Goal: Task Accomplishment & Management: Complete application form

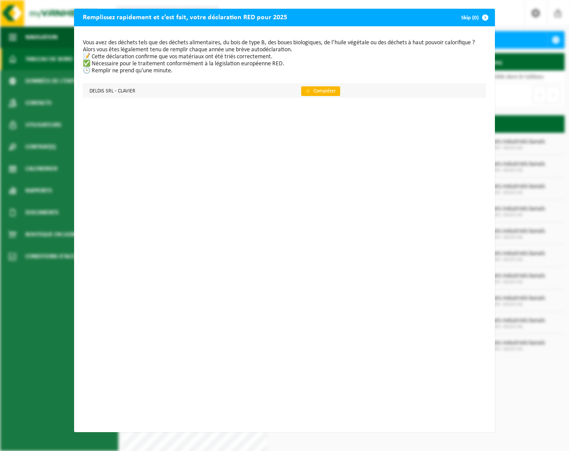
click at [319, 91] on link "👉 Compléter" at bounding box center [320, 91] width 39 height 10
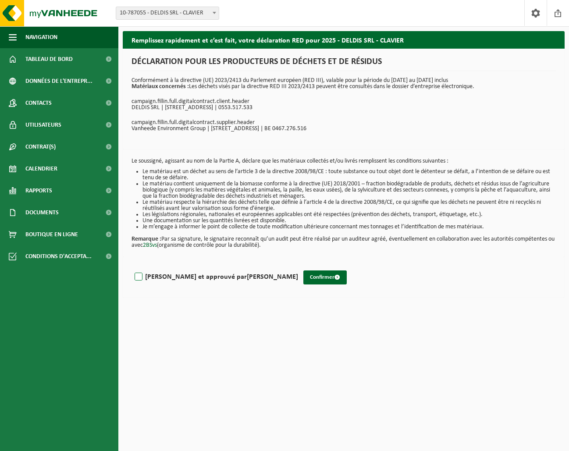
click at [139, 279] on label "Lu et approuvé par JEAN DELMOTTE" at bounding box center [215, 277] width 165 height 13
click at [298, 266] on input "Lu et approuvé par JEAN DELMOTTE" at bounding box center [298, 266] width 0 height 0
checkbox input "true"
click at [304, 276] on button "Confirmer" at bounding box center [325, 278] width 43 height 14
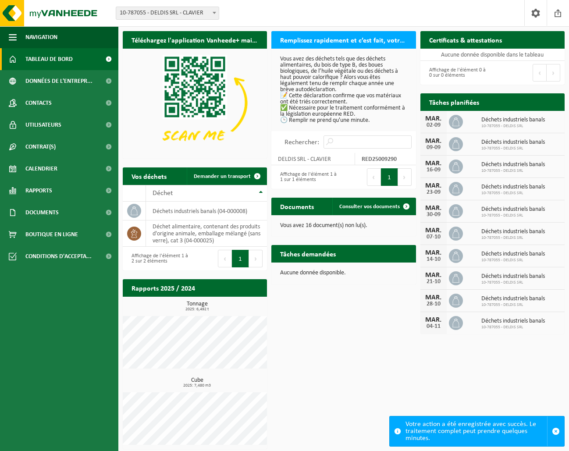
scroll to position [0, 0]
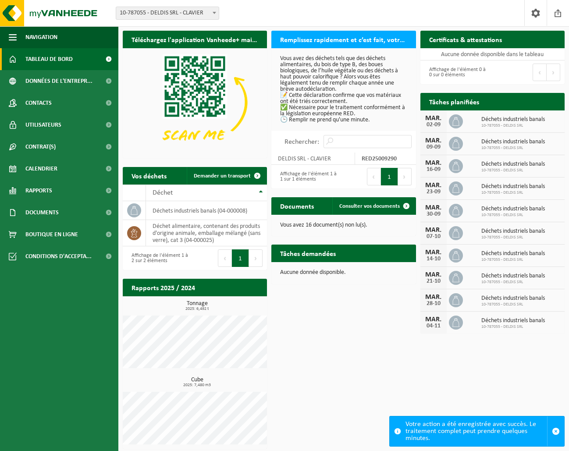
drag, startPoint x: 348, startPoint y: 325, endPoint x: 353, endPoint y: 325, distance: 4.8
click at [348, 325] on div "Téléchargez l'application Vanheede+ maintenant! Cachez Remplissez rapidement et…" at bounding box center [344, 239] width 447 height 427
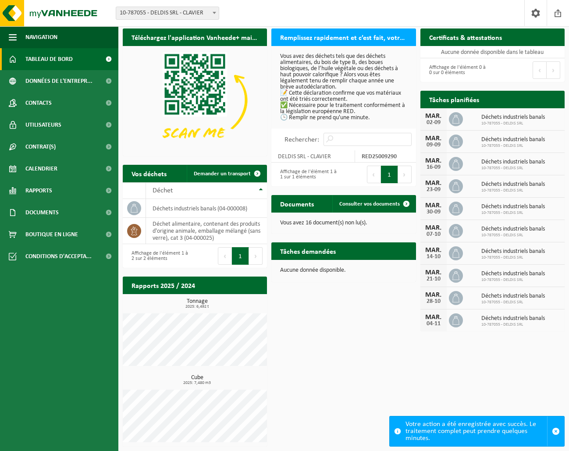
scroll to position [7, 0]
click at [34, 194] on span "Rapports" at bounding box center [38, 191] width 27 height 22
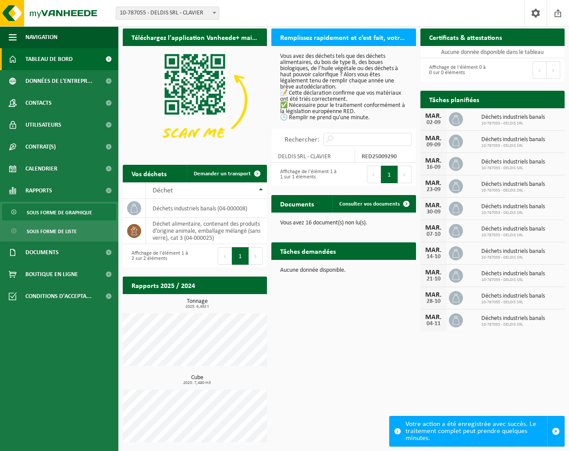
click at [50, 214] on span "Sous forme de graphique" at bounding box center [59, 212] width 65 height 17
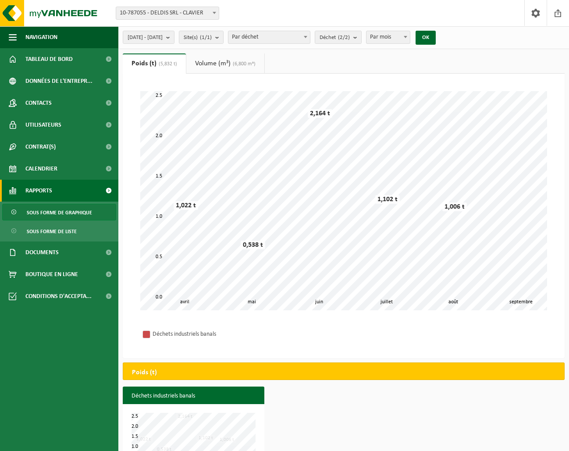
scroll to position [4, 0]
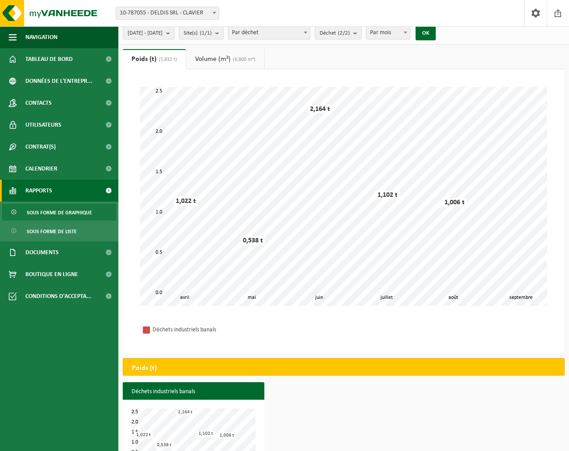
click at [213, 54] on link "Volume (m³) (6,800 m³)" at bounding box center [225, 59] width 78 height 20
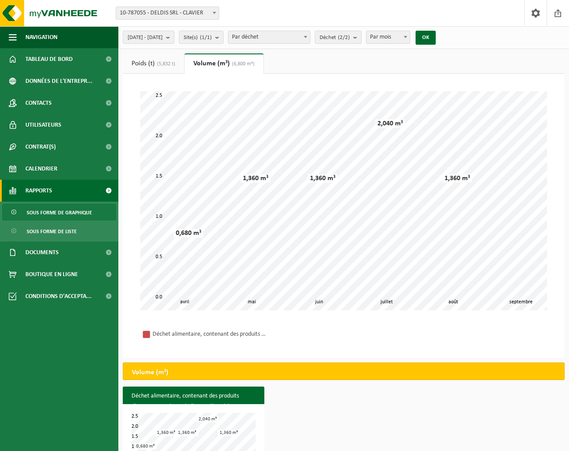
scroll to position [0, 0]
click at [156, 62] on link "Poids (t) (5,832 t)" at bounding box center [153, 64] width 61 height 20
